Goal: Task Accomplishment & Management: Manage account settings

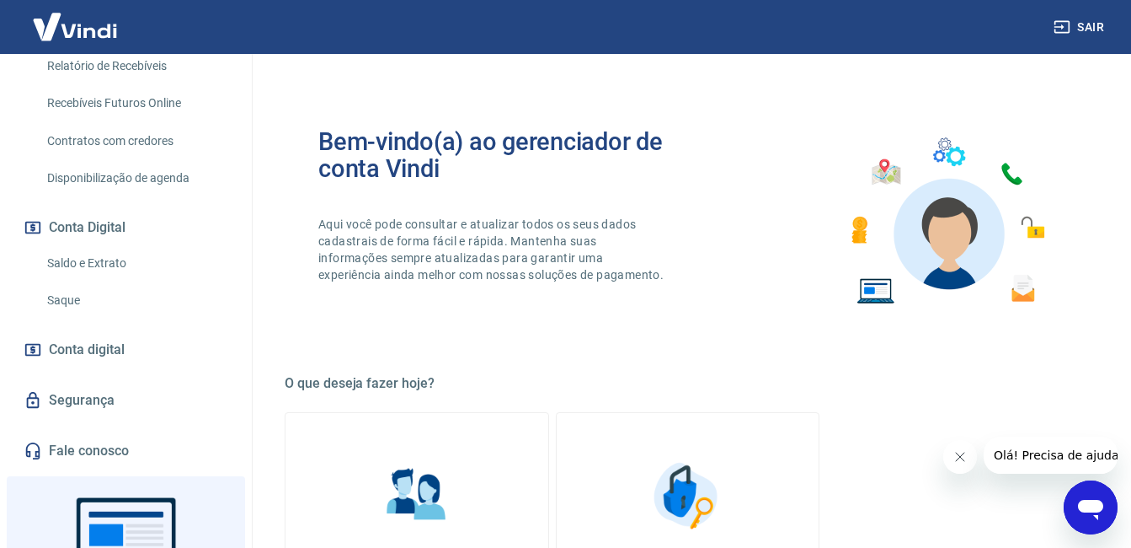
scroll to position [554, 0]
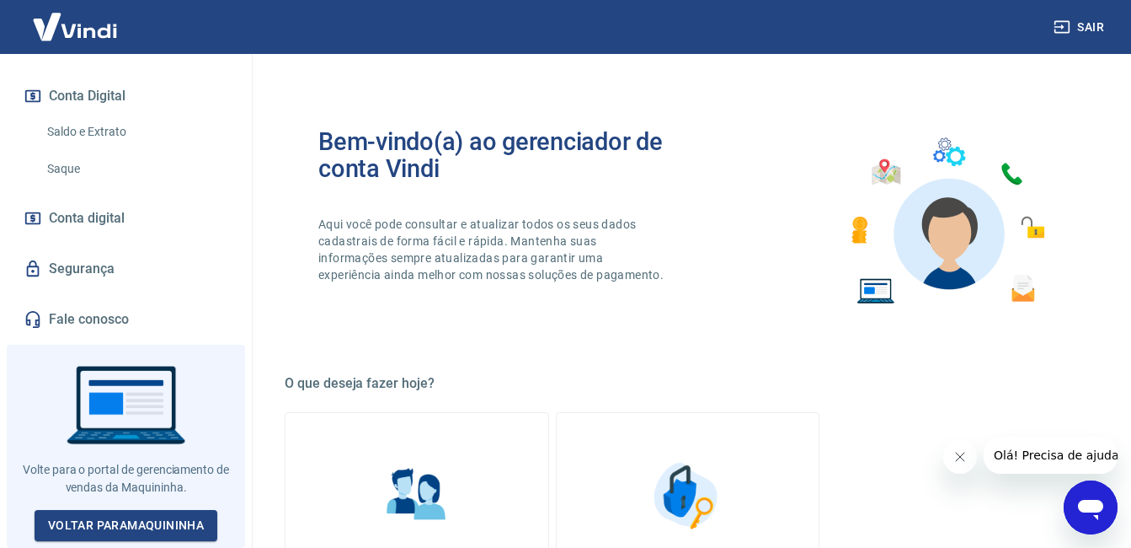
click at [76, 170] on link "Saque" at bounding box center [135, 169] width 191 height 35
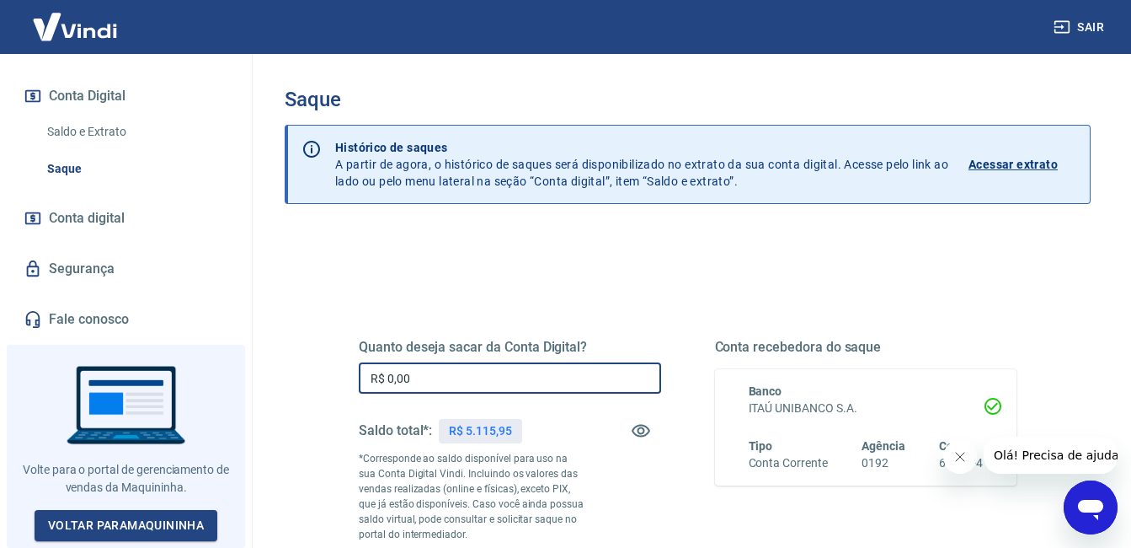
click at [562, 377] on input "R$ 0,00" at bounding box center [510, 377] width 302 height 31
type input "R$ 5.115,95"
click at [629, 296] on div "Quanto deseja sacar da Conta Digital? R$ 5.115,95 ​ Saldo total*: R$ 5.115,95 *…" at bounding box center [688, 468] width 698 height 407
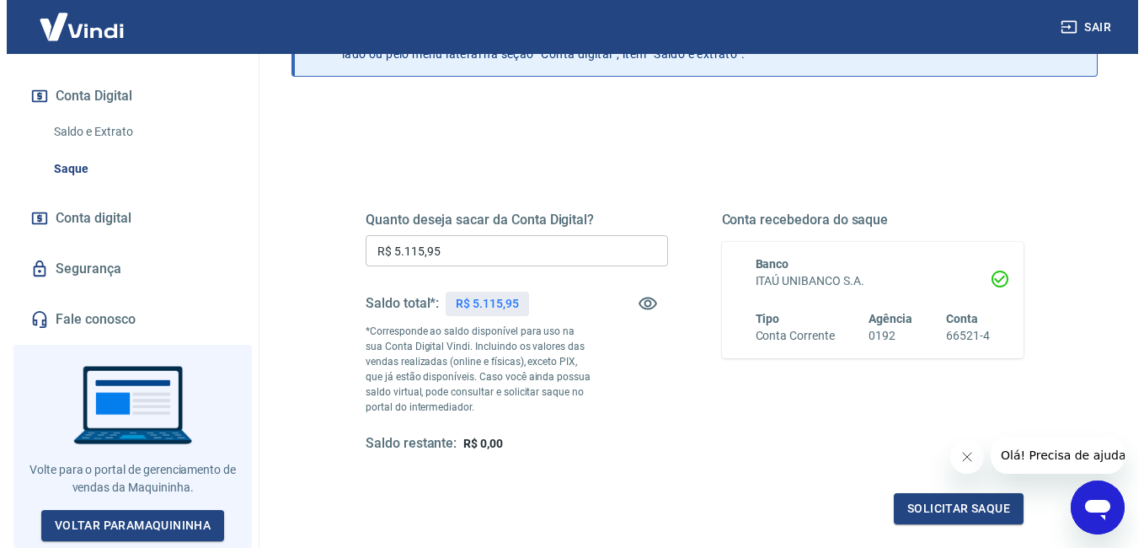
scroll to position [168, 0]
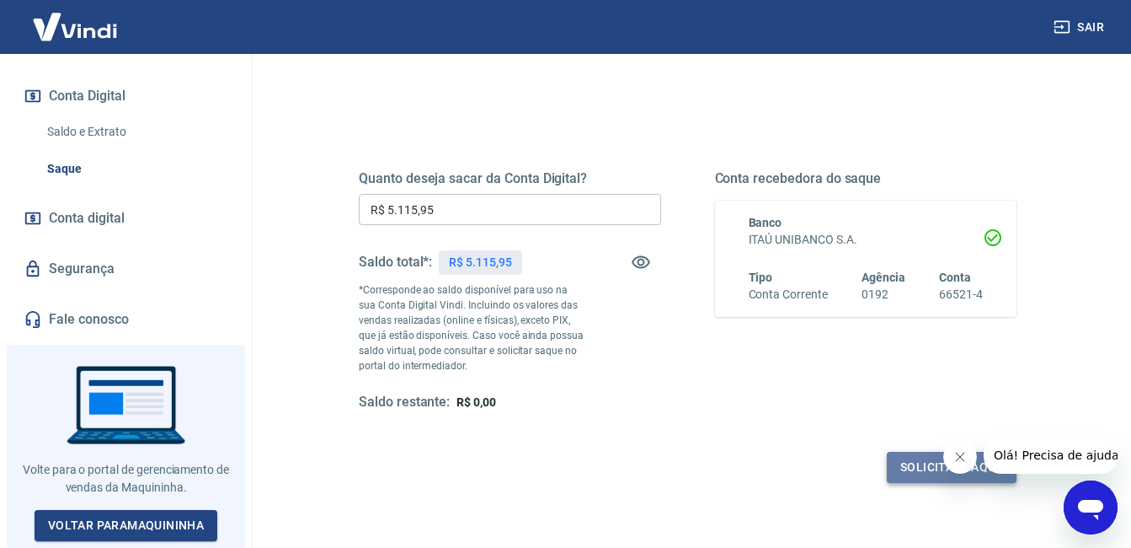
click at [903, 470] on button "Solicitar saque" at bounding box center [952, 467] width 130 height 31
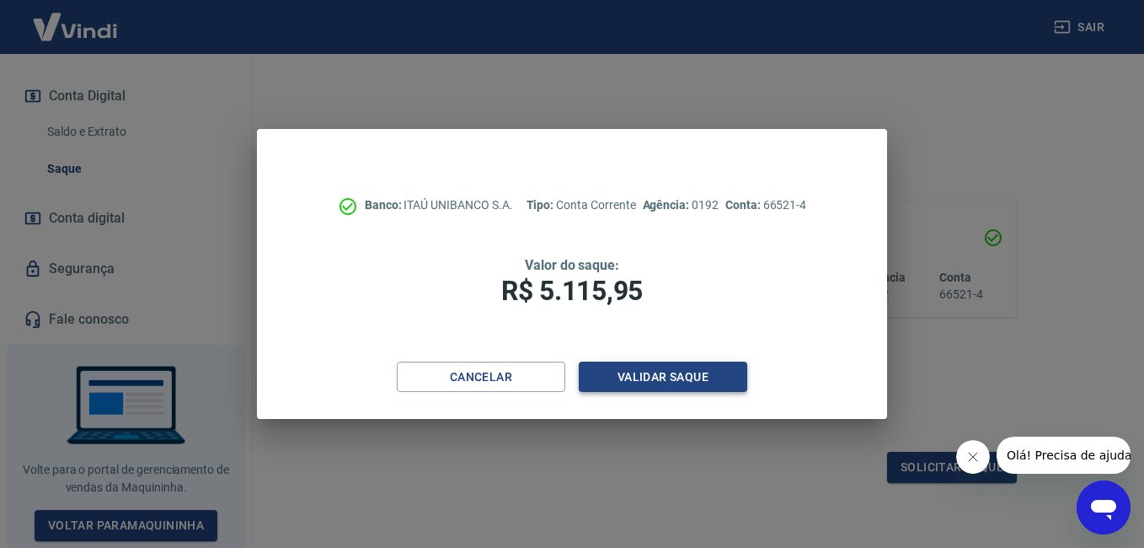
click at [634, 380] on button "Validar saque" at bounding box center [663, 376] width 168 height 31
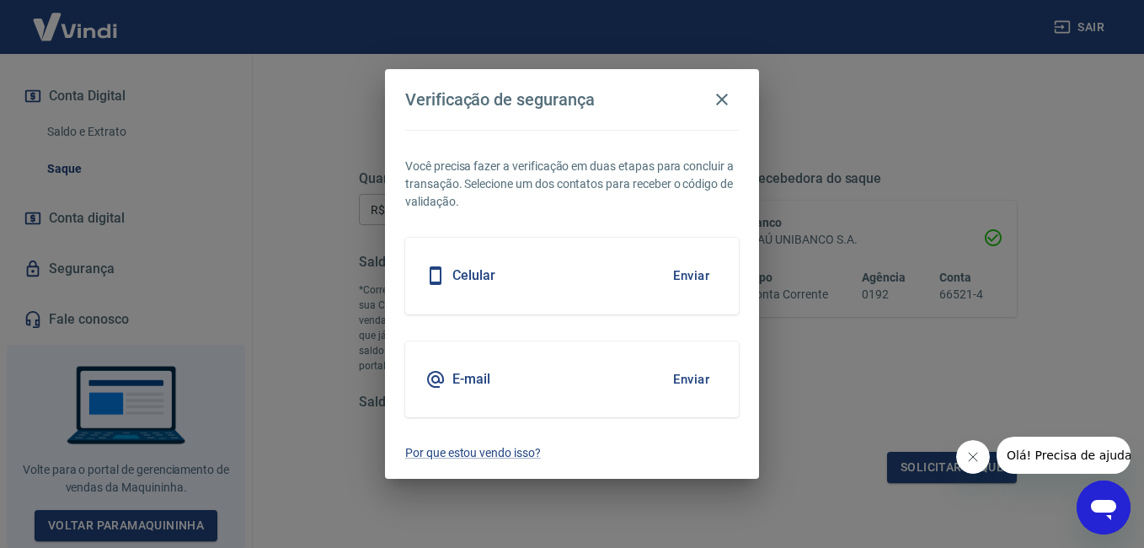
click at [693, 377] on button "Enviar" at bounding box center [691, 378] width 55 height 35
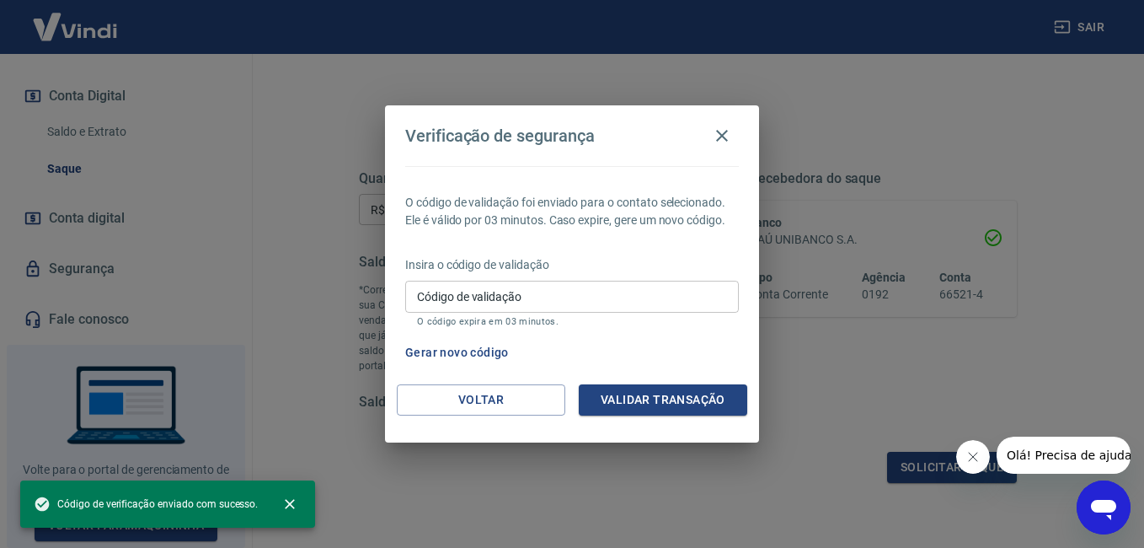
click at [638, 292] on input "Código de validação" at bounding box center [572, 296] width 334 height 31
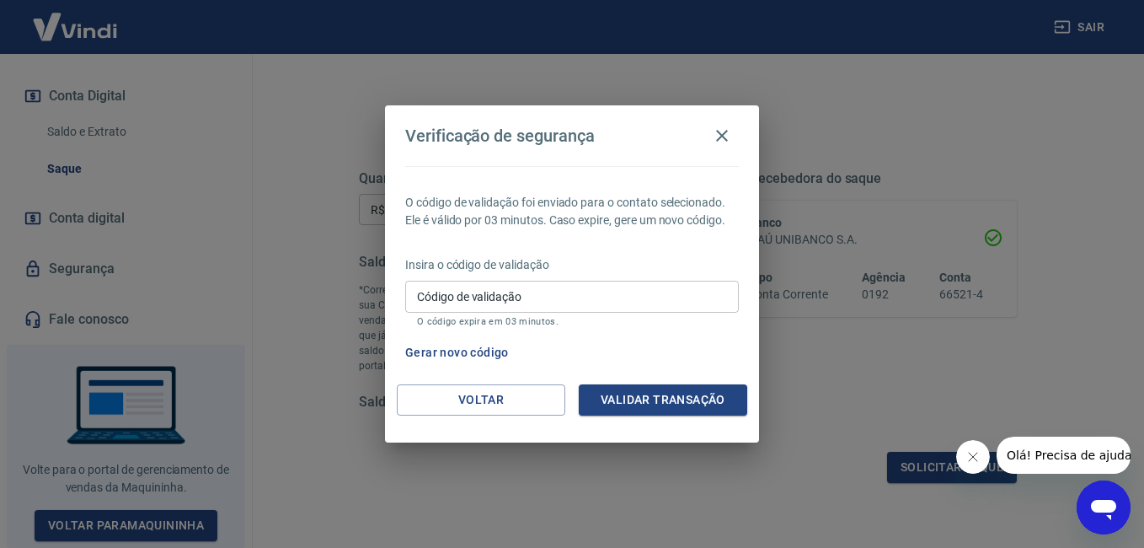
click at [562, 300] on input "Código de validação" at bounding box center [572, 296] width 334 height 31
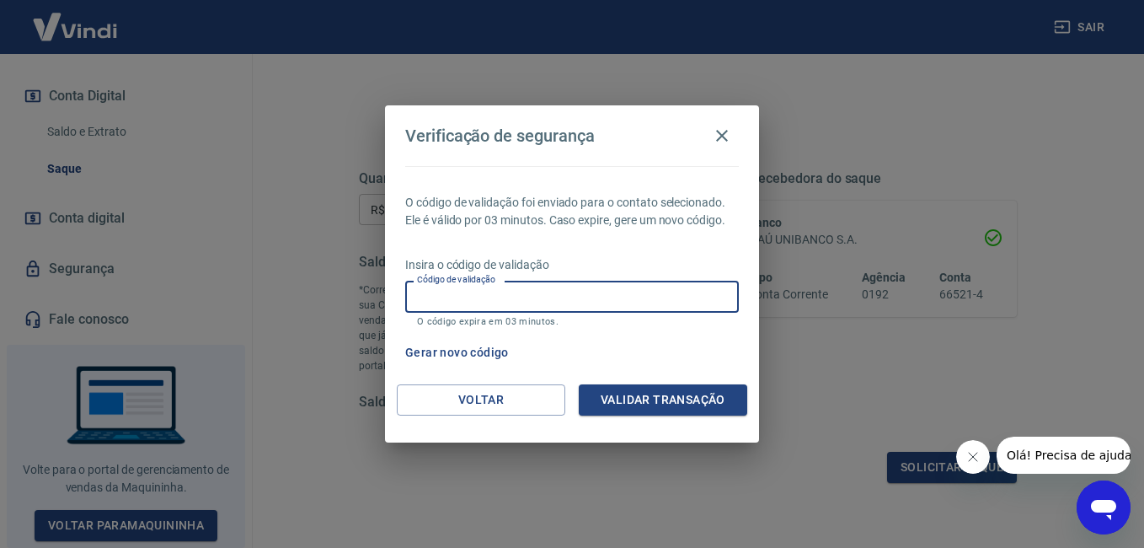
paste input "607605"
type input "607605"
click at [655, 398] on button "Validar transação" at bounding box center [663, 399] width 168 height 31
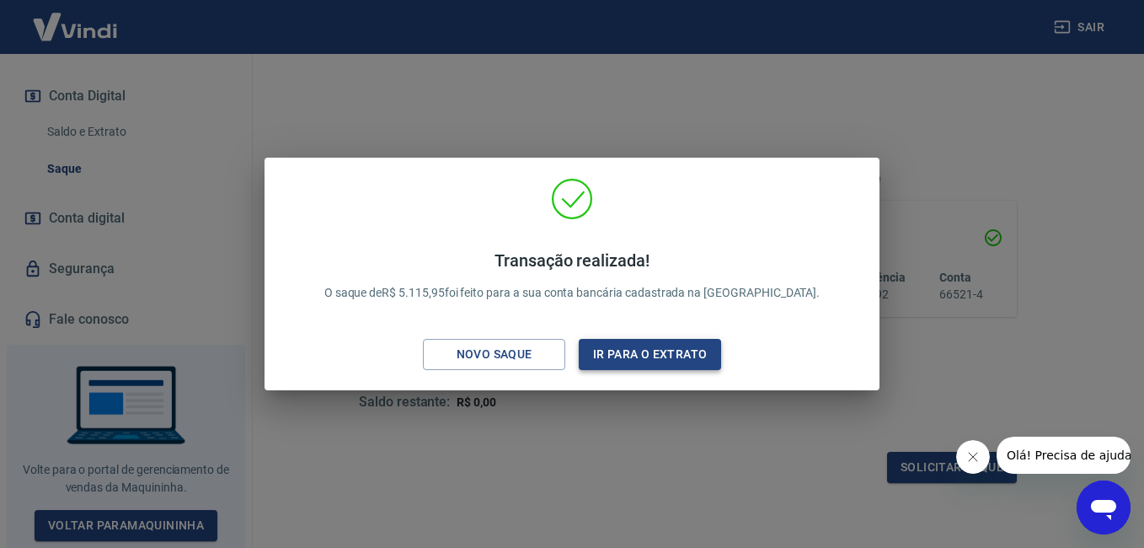
click at [654, 355] on button "Ir para o extrato" at bounding box center [650, 354] width 142 height 31
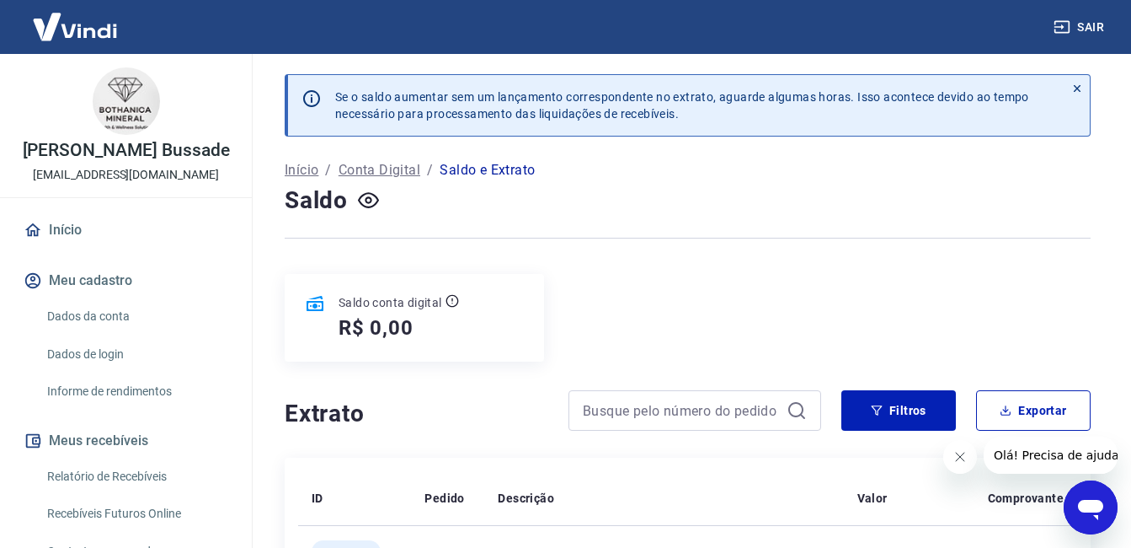
scroll to position [168, 0]
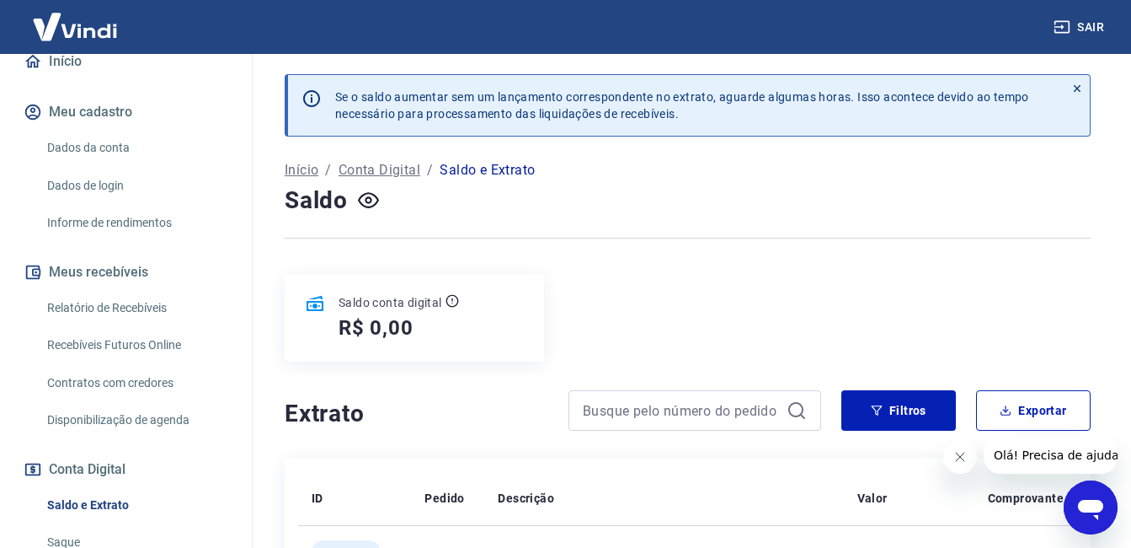
click at [160, 353] on link "Recebíveis Futuros Online" at bounding box center [135, 345] width 191 height 35
